Goal: Transaction & Acquisition: Purchase product/service

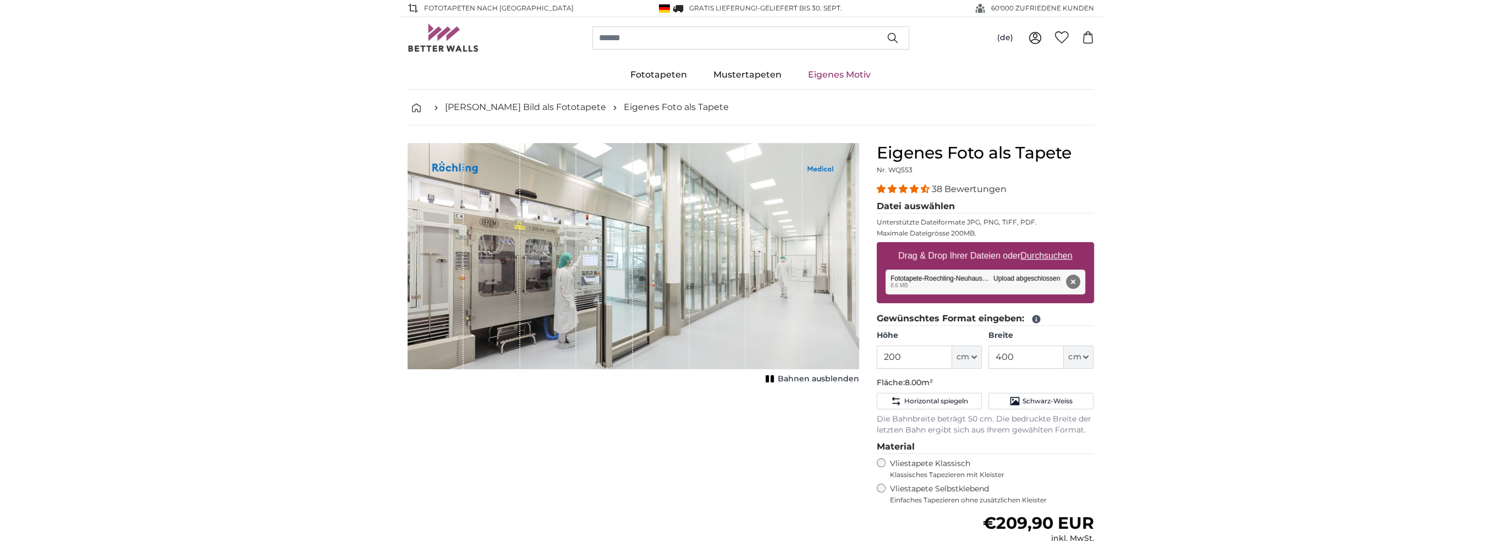
click at [1071, 282] on button "Entfernen" at bounding box center [1072, 281] width 14 height 14
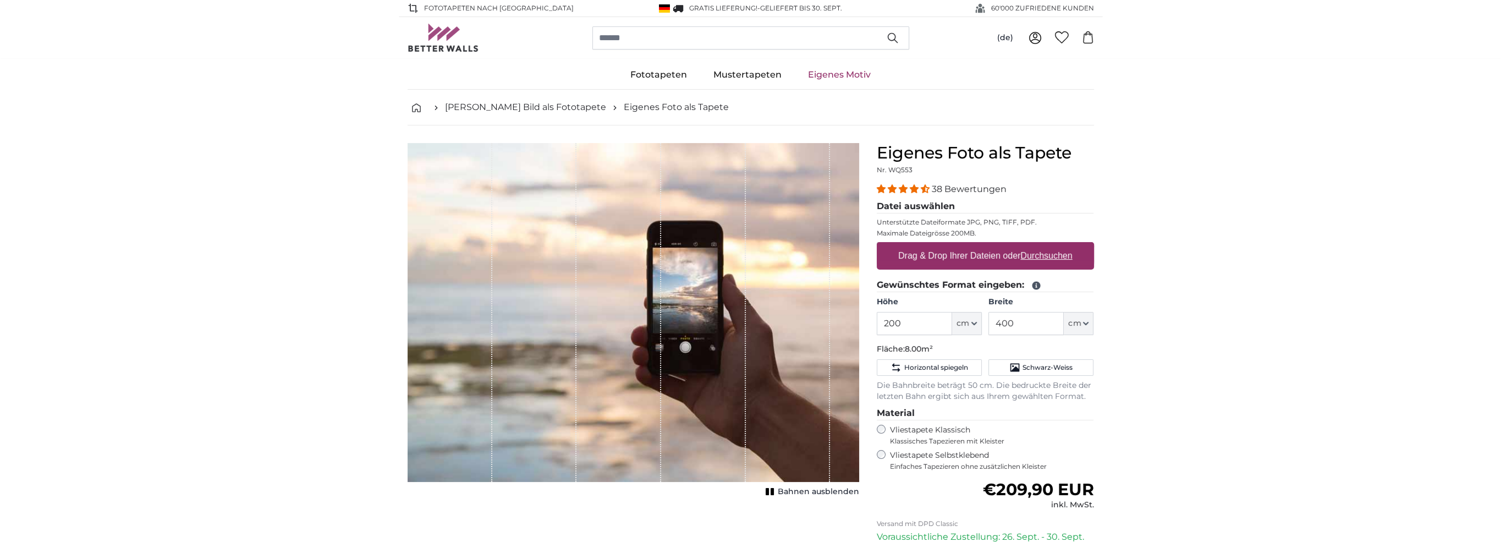
click at [1048, 254] on u "Durchsuchen" at bounding box center [1046, 255] width 52 height 9
click at [1048, 245] on input "Drag & Drop Ihrer Dateien oder Durchsuchen" at bounding box center [985, 243] width 217 height 3
type input "**********"
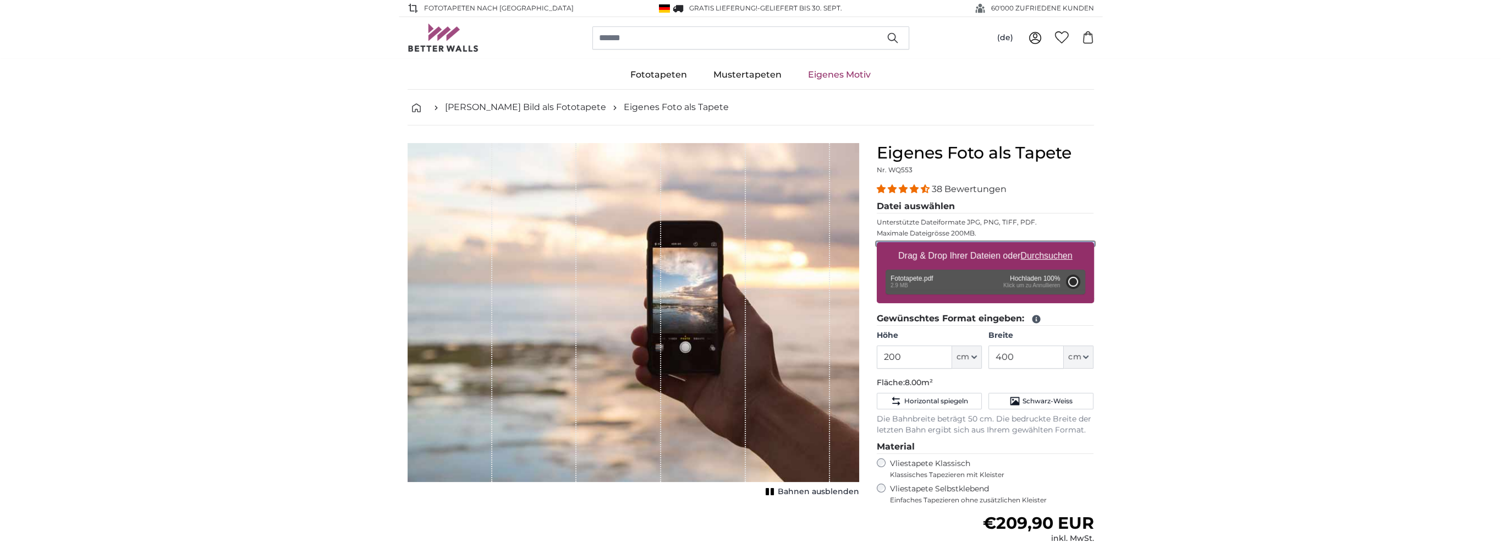
type input "376"
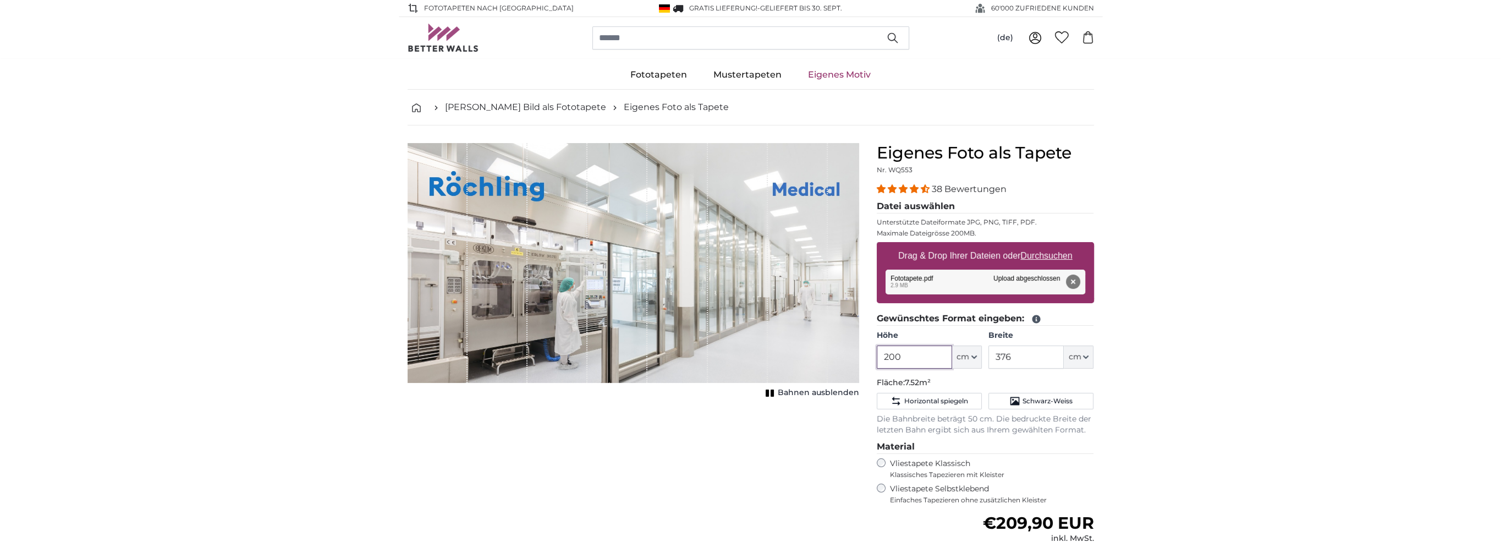
click at [891, 355] on input "200" at bounding box center [914, 356] width 75 height 23
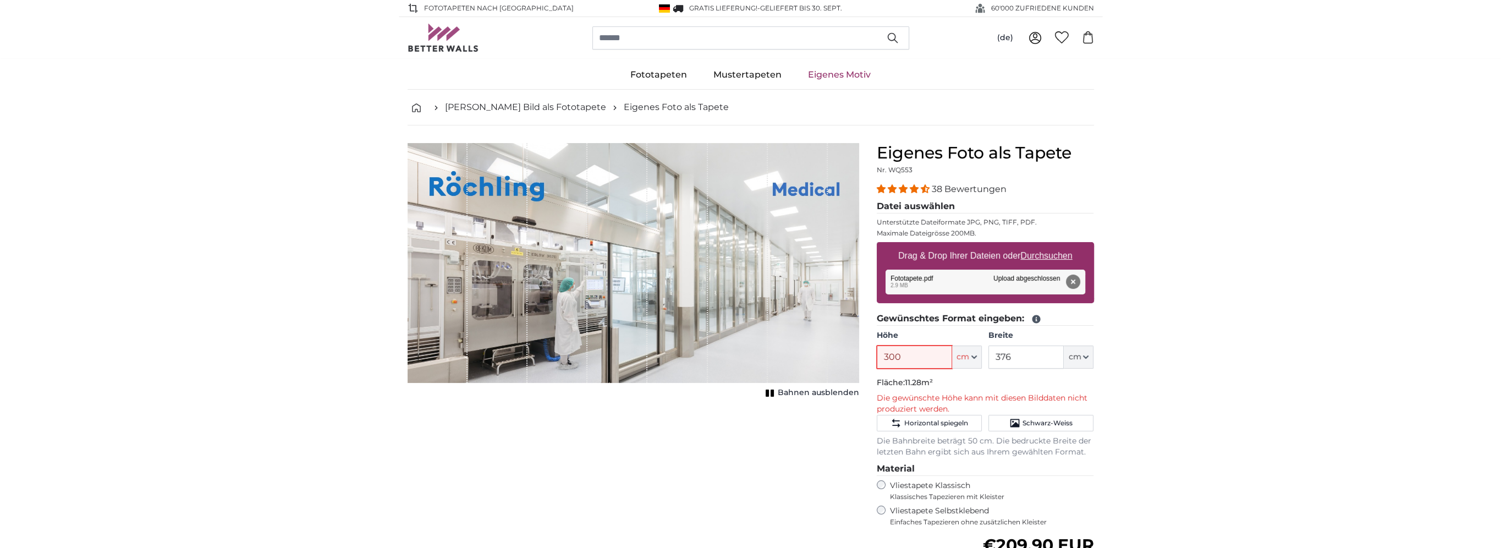
type input "300"
click at [1021, 354] on input "376" at bounding box center [1025, 356] width 75 height 23
drag, startPoint x: 1015, startPoint y: 357, endPoint x: 992, endPoint y: 357, distance: 22.6
click at [992, 357] on input "376" at bounding box center [1025, 356] width 75 height 23
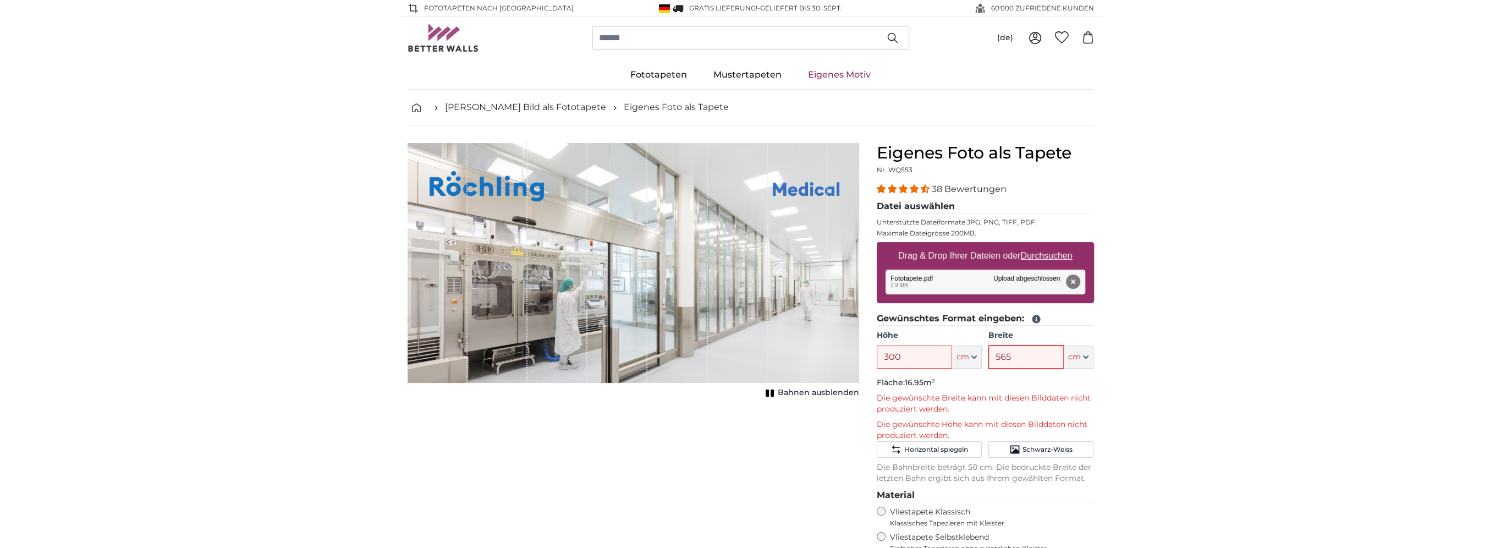
type input "565"
click at [1074, 283] on button "Entfernen" at bounding box center [1072, 281] width 14 height 14
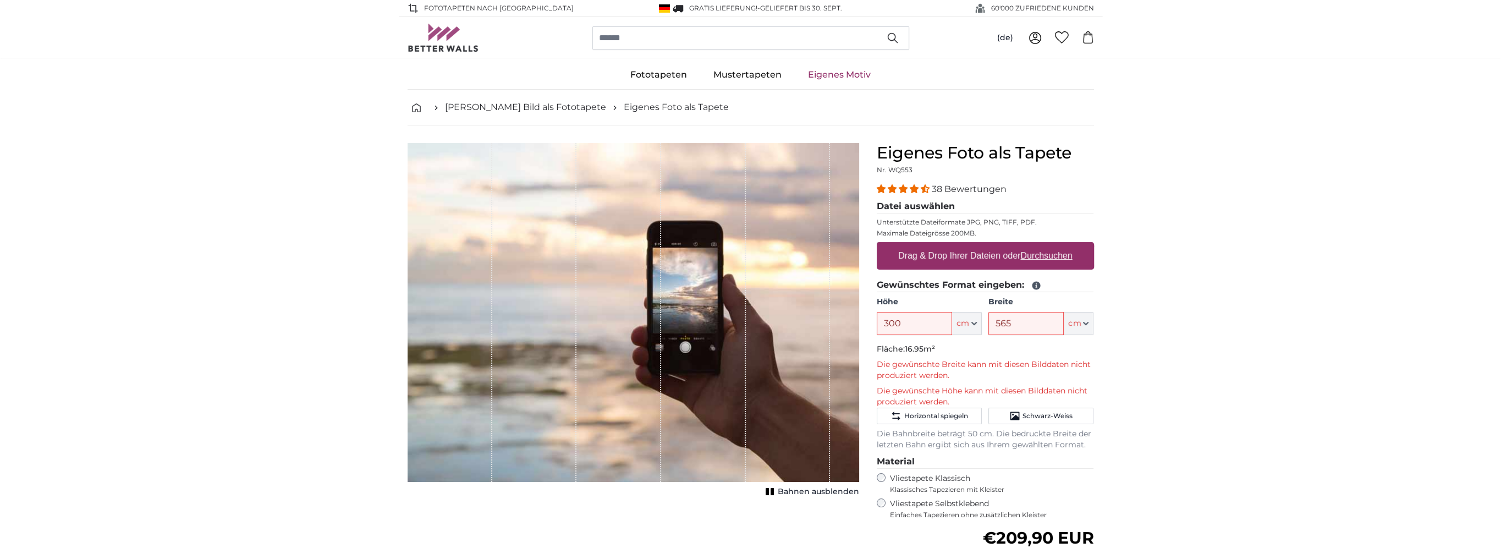
click at [1060, 260] on u "Durchsuchen" at bounding box center [1046, 255] width 52 height 9
click at [1060, 245] on input "Drag & Drop Ihrer Dateien oder Durchsuchen" at bounding box center [985, 243] width 217 height 3
type input "**********"
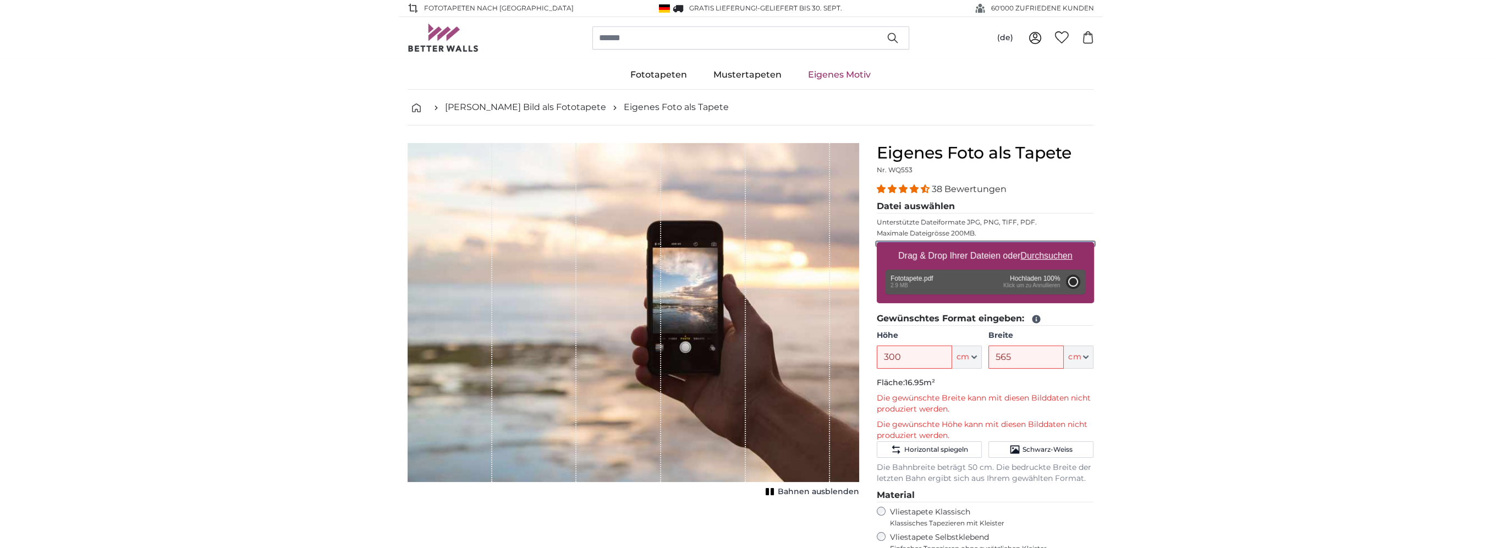
type input "200"
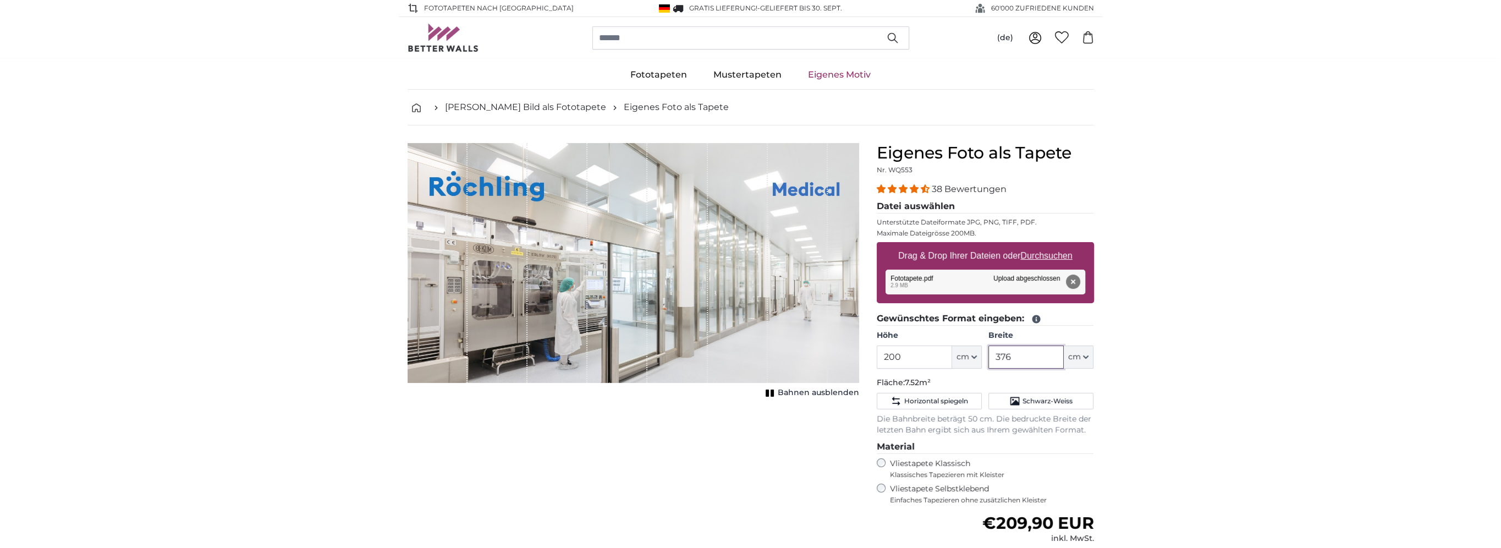
drag, startPoint x: 1019, startPoint y: 356, endPoint x: 992, endPoint y: 355, distance: 26.4
click at [992, 355] on input "376" at bounding box center [1025, 356] width 75 height 23
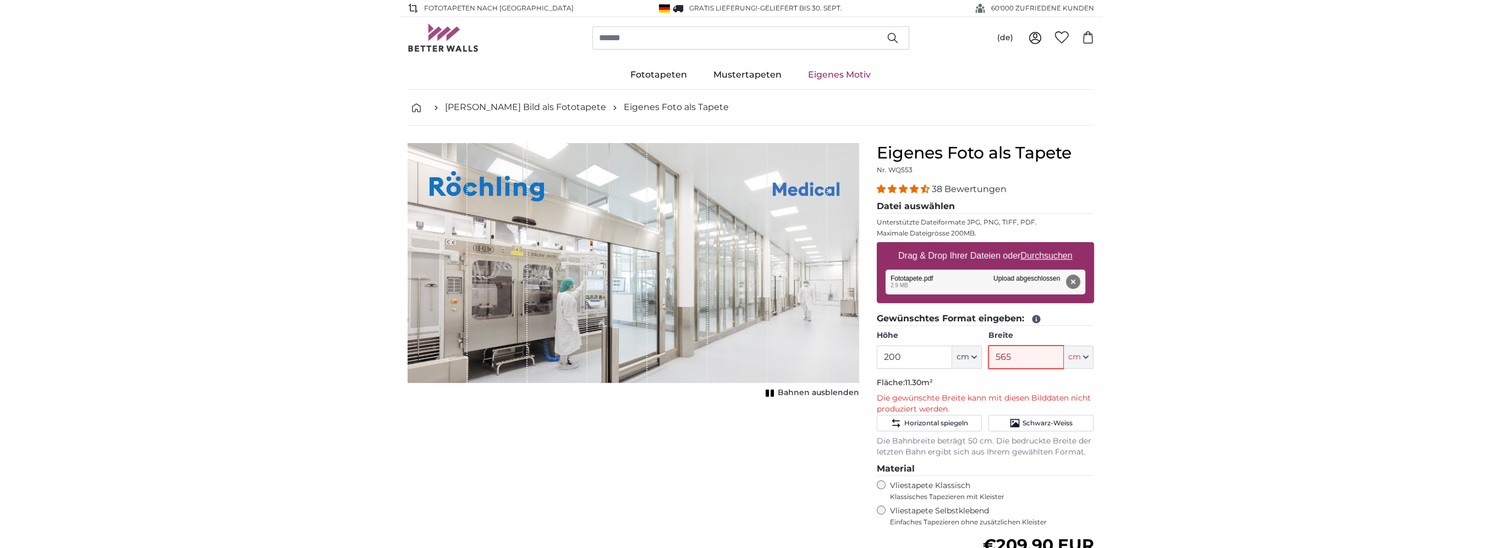
type input "565"
click at [919, 359] on input "200" at bounding box center [914, 356] width 75 height 23
drag, startPoint x: 913, startPoint y: 355, endPoint x: 826, endPoint y: 356, distance: 87.5
click at [826, 356] on product-detail "Abbrechen Bild zuschneiden Bahnen ausblenden Eigenes Foto als Tapete Nr. WQ553 …" at bounding box center [751, 420] width 704 height 590
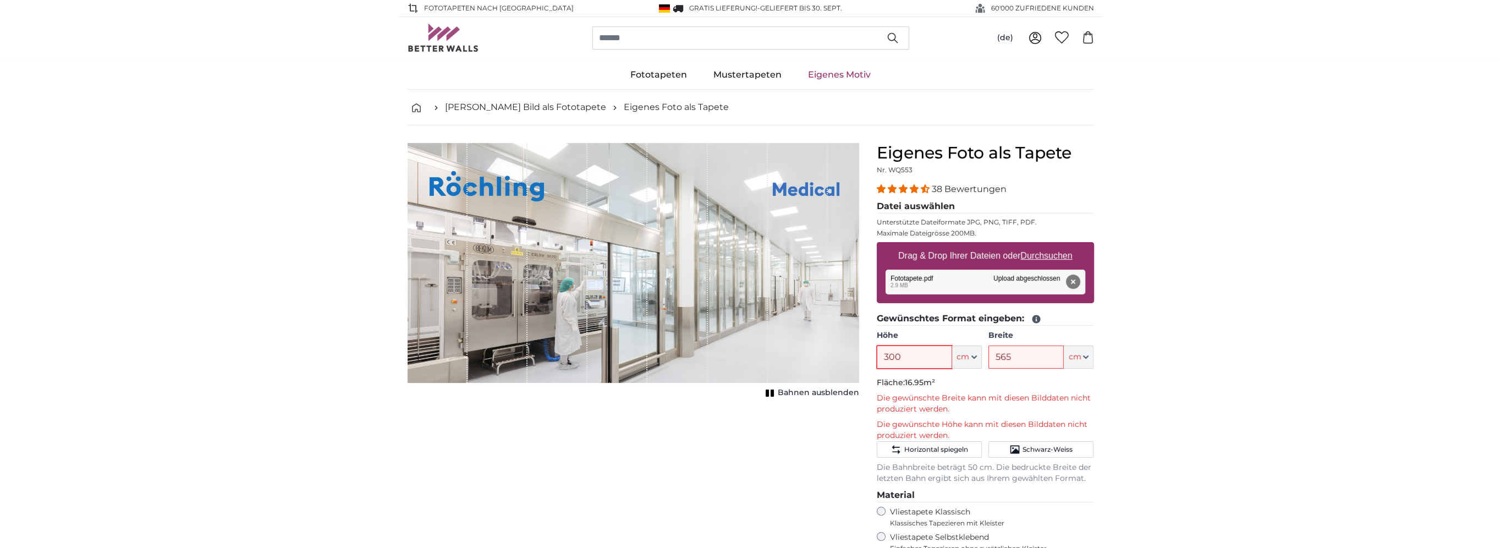
type input "300"
click at [792, 389] on span "Bahnen ausblenden" at bounding box center [818, 392] width 81 height 11
click at [792, 389] on span "Bahnen einblenden" at bounding box center [818, 392] width 81 height 11
